Goal: Check status: Check status

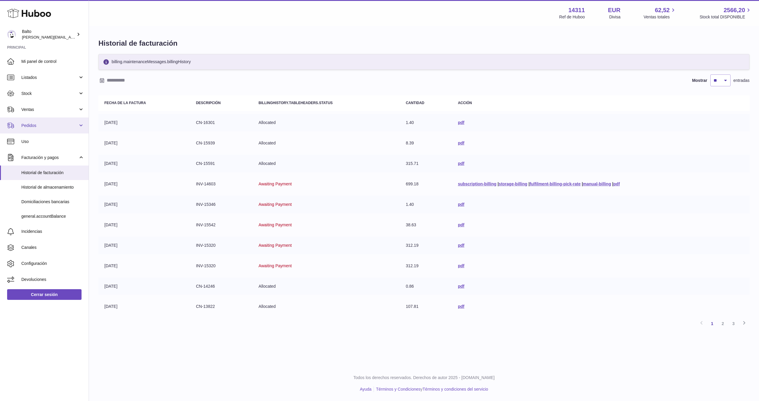
click at [25, 124] on span "Pedidos" at bounding box center [49, 126] width 57 height 6
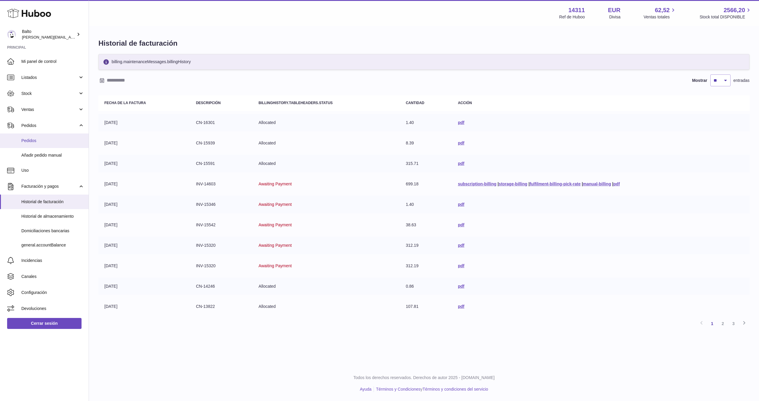
click at [49, 141] on span "Pedidos" at bounding box center [52, 141] width 63 height 6
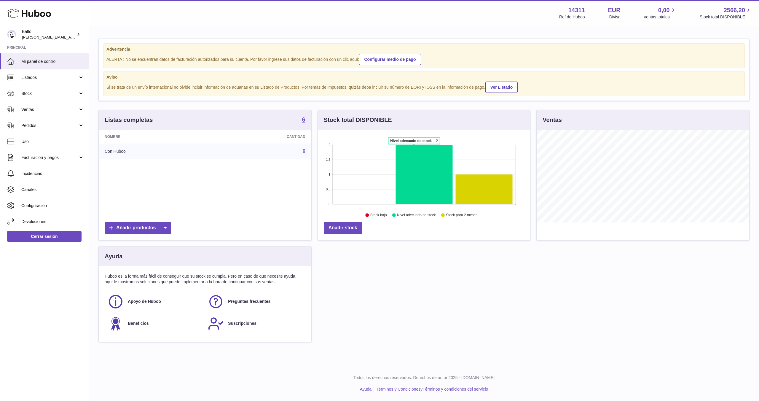
scroll to position [93, 212]
click at [42, 113] on link "Ventas" at bounding box center [44, 109] width 89 height 16
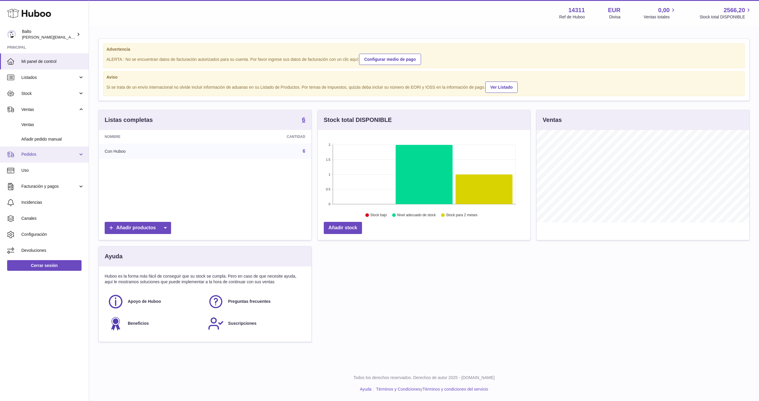
click at [36, 155] on span "Pedidos" at bounding box center [49, 155] width 57 height 6
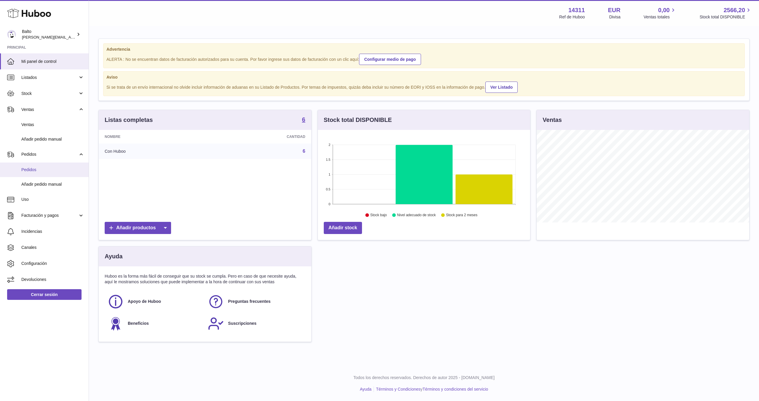
click at [37, 167] on span "Pedidos" at bounding box center [52, 170] width 63 height 6
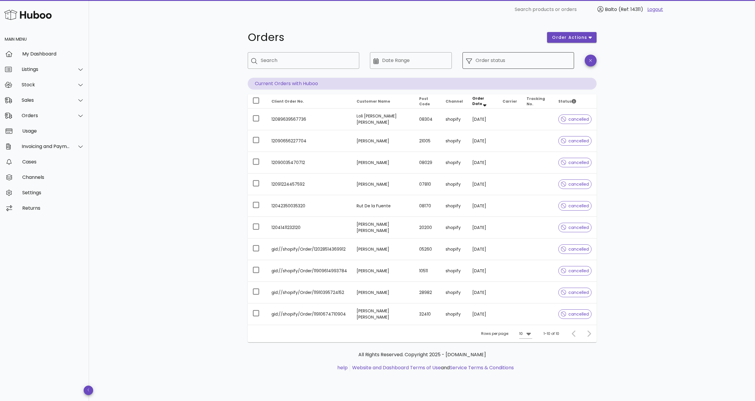
click at [472, 61] on div at bounding box center [470, 60] width 9 height 7
click at [471, 60] on icon at bounding box center [469, 60] width 6 height 5
click at [519, 63] on input "Order status" at bounding box center [522, 60] width 95 height 9
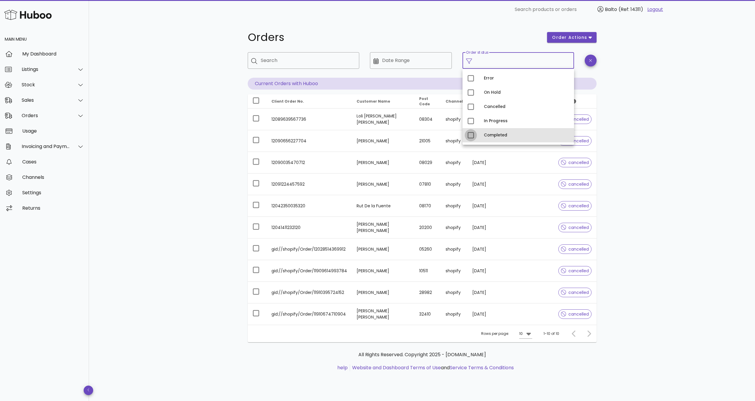
click at [470, 138] on div at bounding box center [471, 135] width 10 height 10
type input "**********"
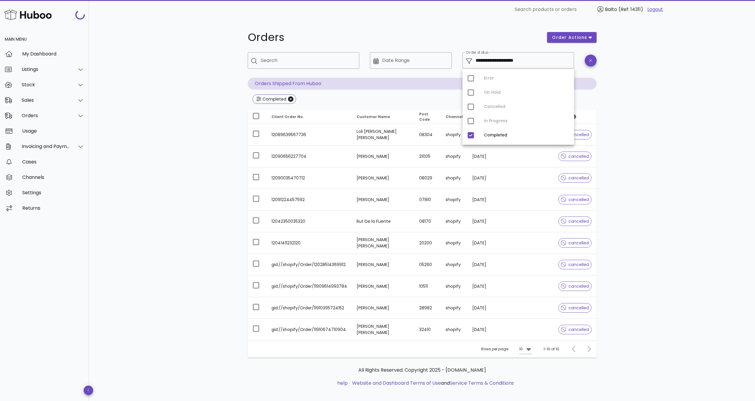
click at [644, 116] on div "**********" at bounding box center [422, 212] width 666 height 387
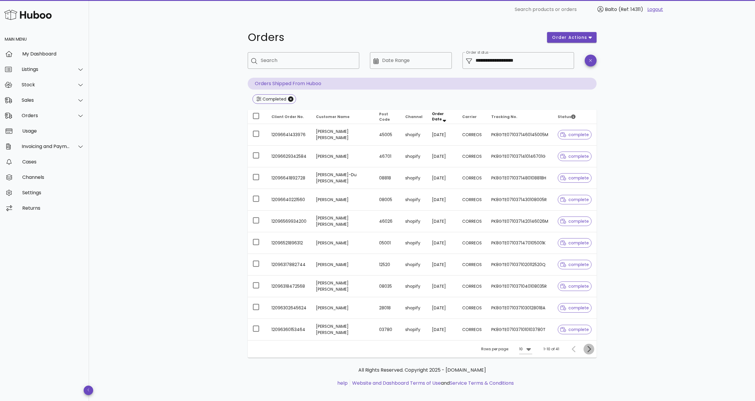
click at [587, 348] on icon "Next page" at bounding box center [588, 348] width 7 height 7
click at [575, 348] on icon "Previous page" at bounding box center [573, 348] width 7 height 7
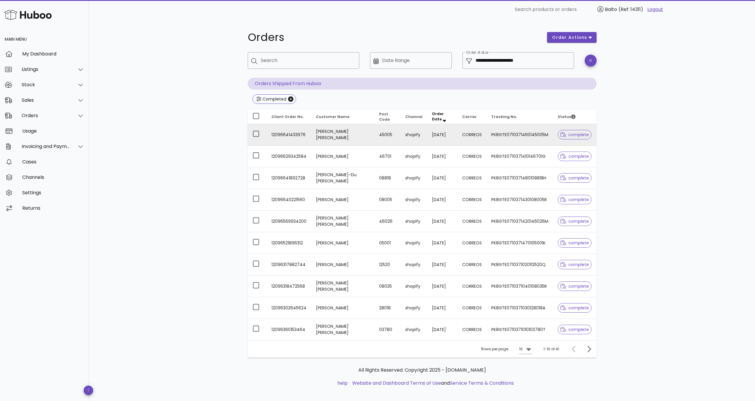
click at [574, 134] on span "complete" at bounding box center [574, 135] width 29 height 4
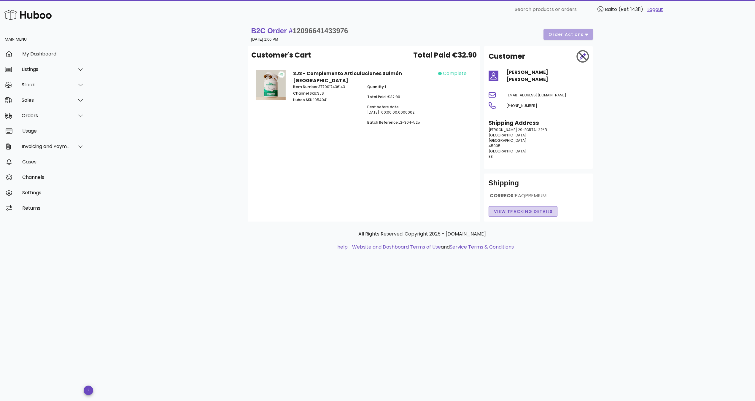
click at [542, 208] on span "View Tracking details" at bounding box center [522, 211] width 59 height 6
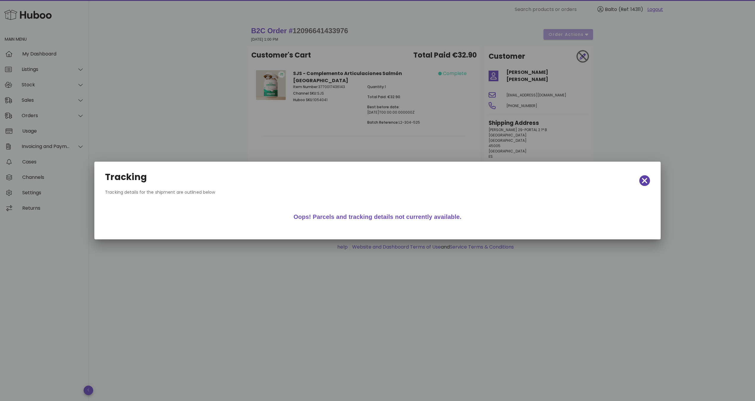
click at [648, 178] on span "button" at bounding box center [644, 180] width 11 height 8
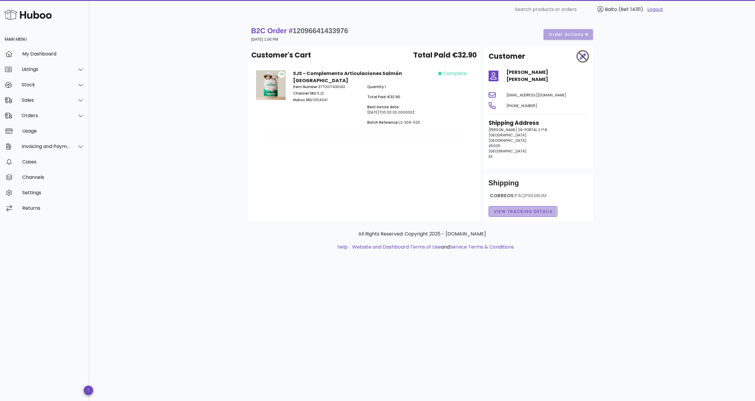
click at [539, 206] on button "View Tracking details" at bounding box center [522, 211] width 69 height 11
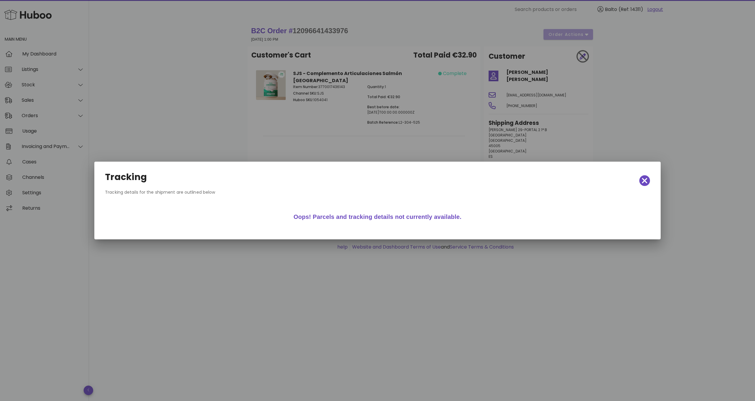
click at [530, 146] on div at bounding box center [377, 200] width 755 height 401
click at [640, 180] on span "button" at bounding box center [644, 180] width 11 height 8
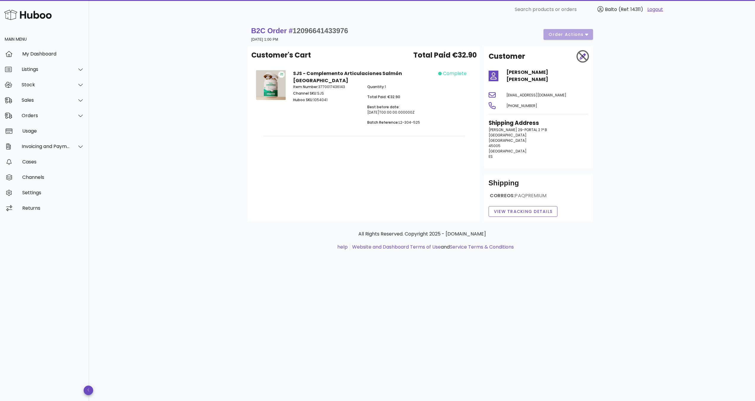
click at [582, 57] on div at bounding box center [583, 56] width 18 height 18
click at [300, 28] on span "12096641433976" at bounding box center [320, 31] width 55 height 8
